Goal: Check status: Check status

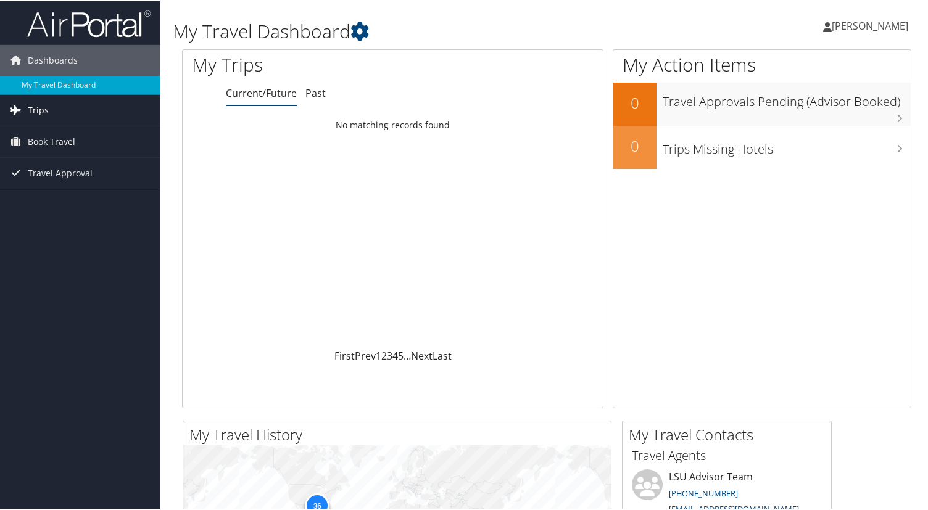
click at [39, 106] on span "Trips" at bounding box center [38, 109] width 21 height 31
click at [345, 357] on link "First" at bounding box center [344, 355] width 20 height 14
click at [37, 114] on span "Trips" at bounding box center [38, 109] width 21 height 31
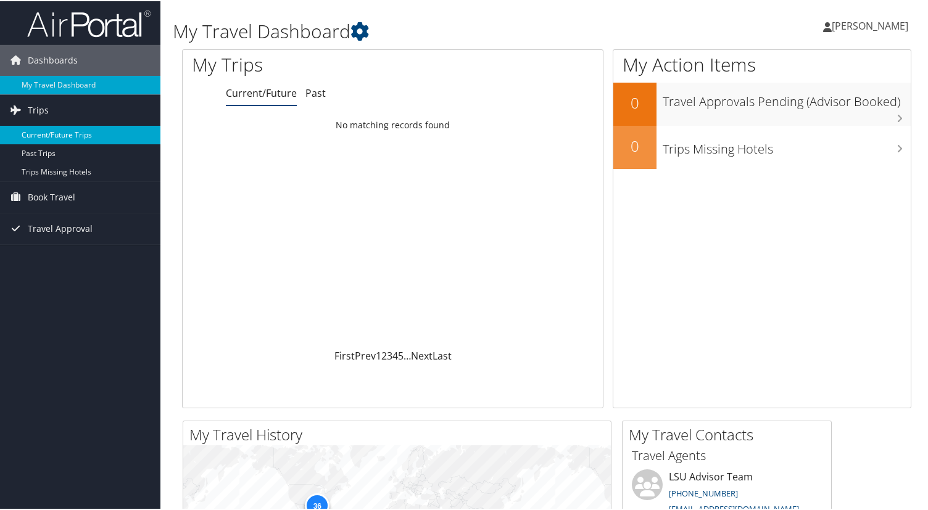
click at [44, 140] on link "Current/Future Trips" at bounding box center [80, 134] width 160 height 19
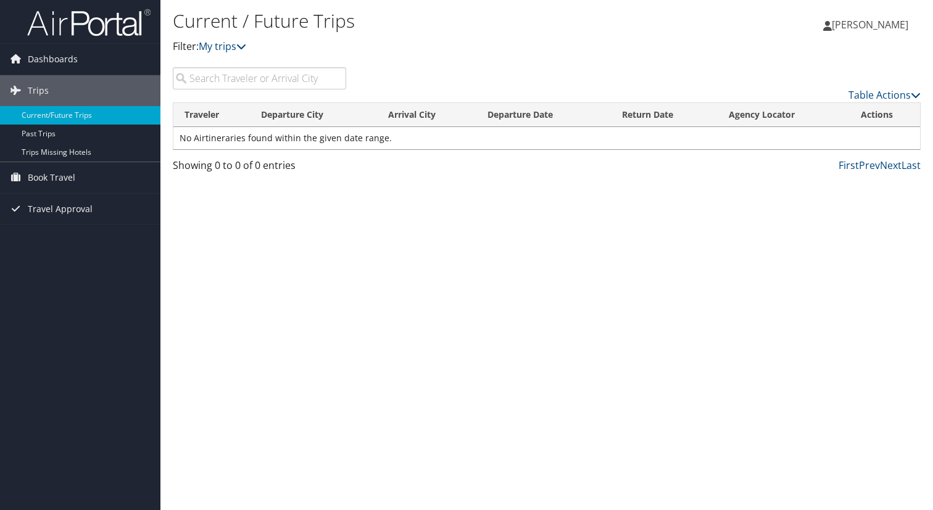
click at [255, 143] on td "No Airtineraries found within the given date range." at bounding box center [546, 138] width 747 height 22
click at [235, 46] on link "My trips" at bounding box center [223, 46] width 48 height 14
click at [887, 98] on link "Table Actions" at bounding box center [884, 95] width 72 height 14
click at [769, 80] on div at bounding box center [466, 255] width 933 height 510
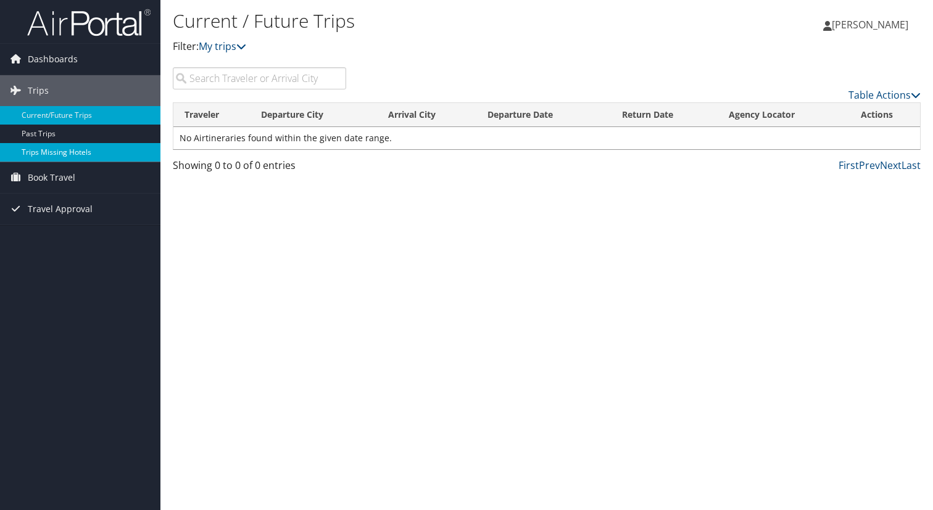
click at [46, 157] on link "Trips Missing Hotels" at bounding box center [80, 152] width 160 height 19
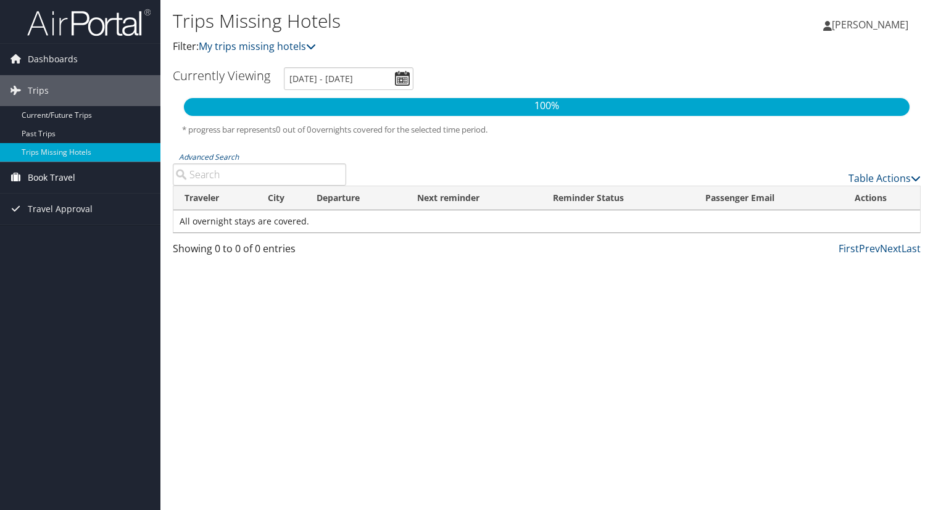
click at [31, 185] on span "Book Travel" at bounding box center [52, 177] width 48 height 31
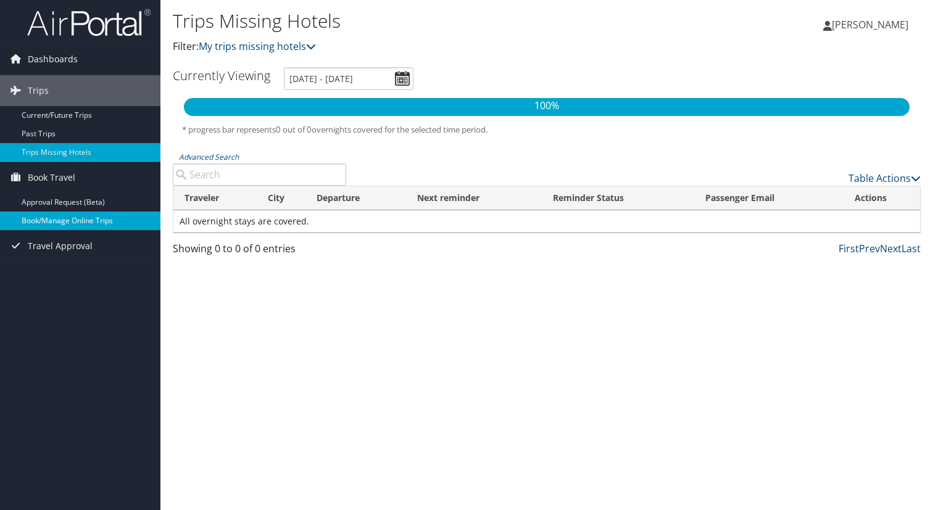
click at [61, 225] on link "Book/Manage Online Trips" at bounding box center [80, 221] width 160 height 19
